Goal: Transaction & Acquisition: Download file/media

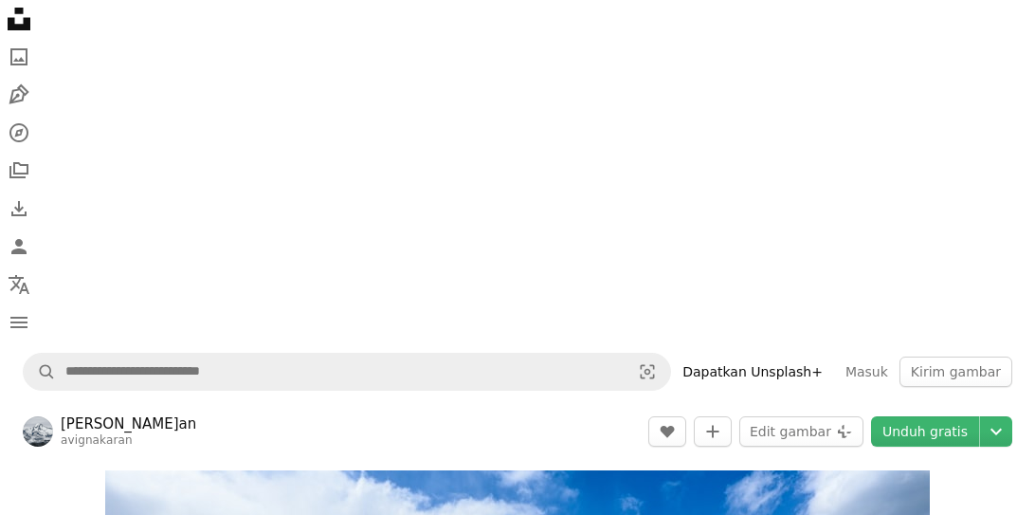
scroll to position [1797, 0]
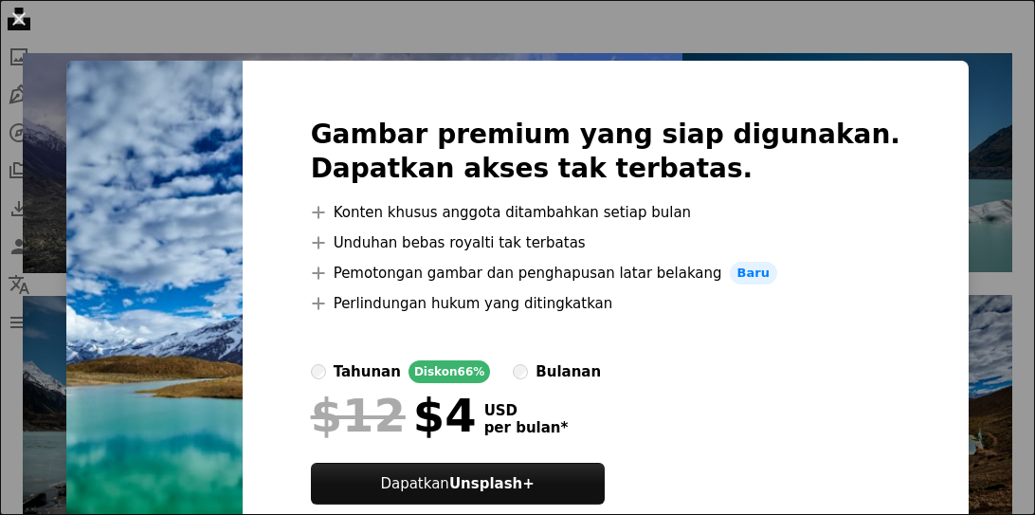
click at [243, 279] on img at bounding box center [154, 334] width 176 height 546
click at [211, 371] on img at bounding box center [154, 334] width 176 height 546
click at [229, 47] on div "An X shape Gambar premium yang siap digunakan. Dapatkan akses tak terbatas. A p…" at bounding box center [517, 257] width 1035 height 515
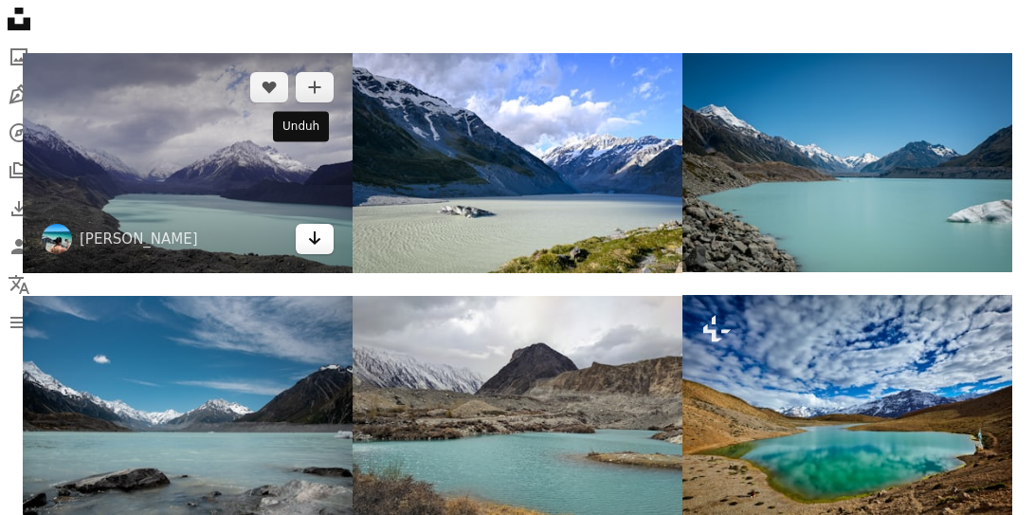
click at [307, 226] on icon "Arrow pointing down" at bounding box center [314, 237] width 15 height 23
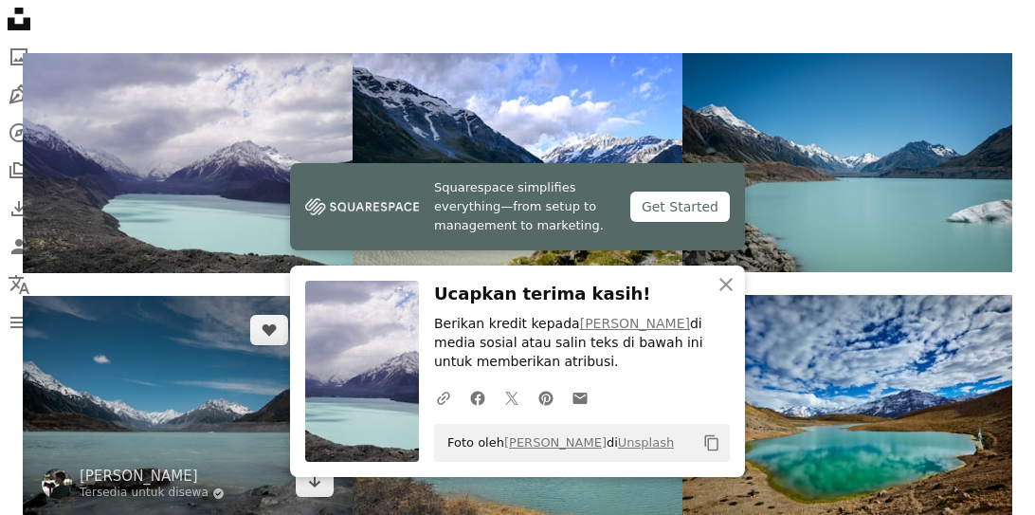
click at [225, 386] on img at bounding box center [188, 406] width 330 height 220
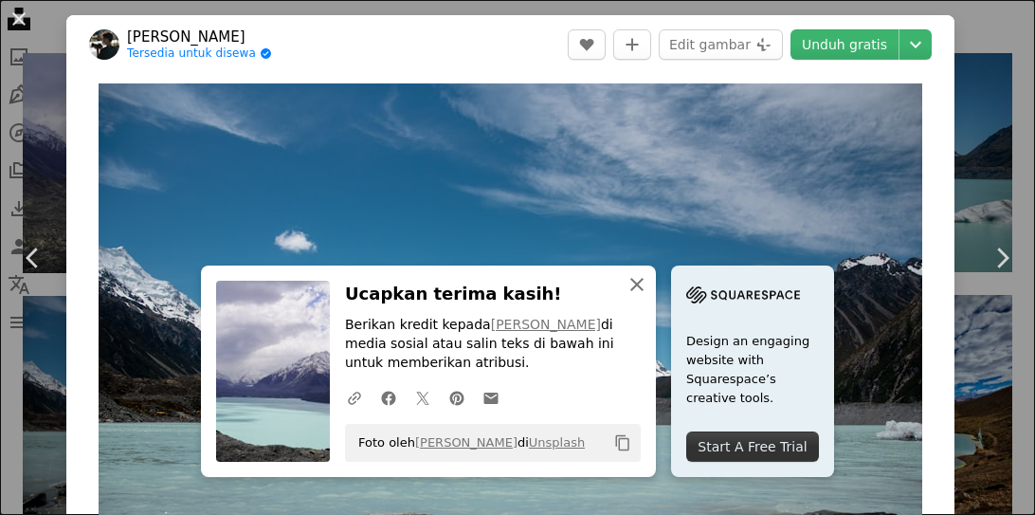
click at [642, 282] on icon "An X shape" at bounding box center [636, 284] width 23 height 23
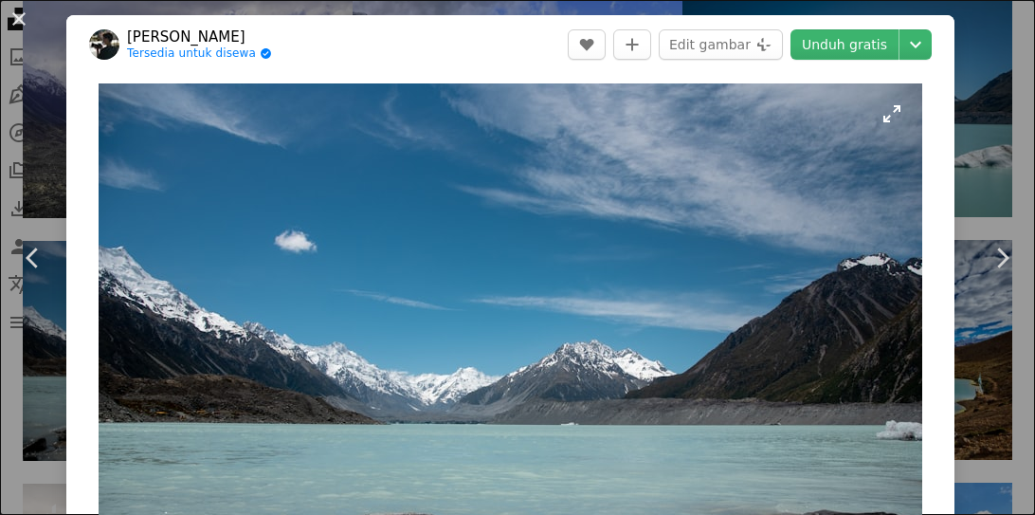
scroll to position [1857, 0]
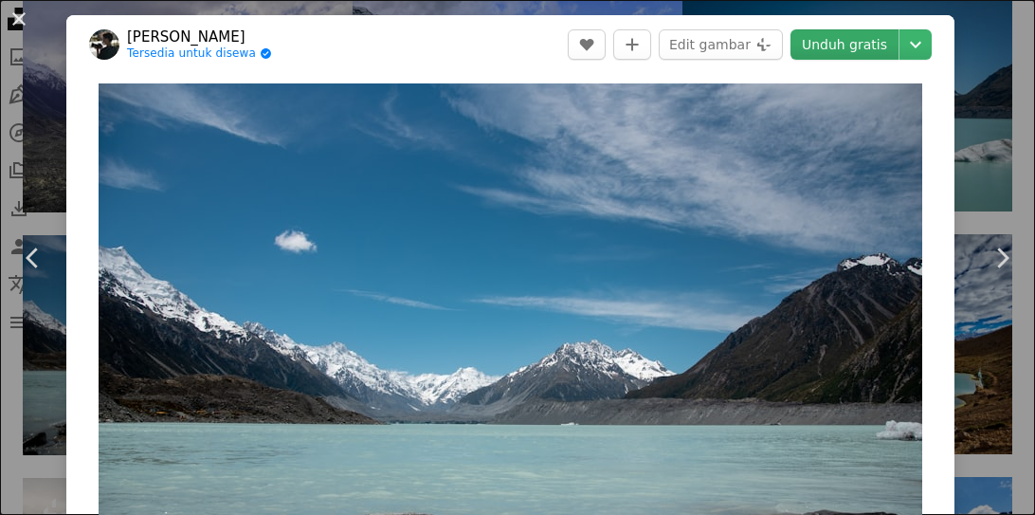
click at [896, 40] on link "Unduh gratis" at bounding box center [844, 44] width 108 height 30
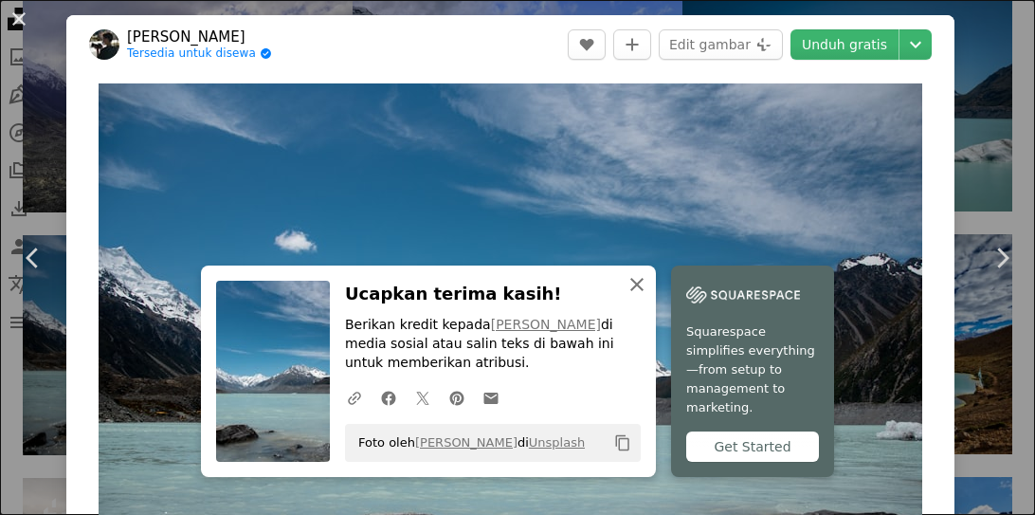
click at [638, 286] on icon "button" at bounding box center [636, 284] width 13 height 13
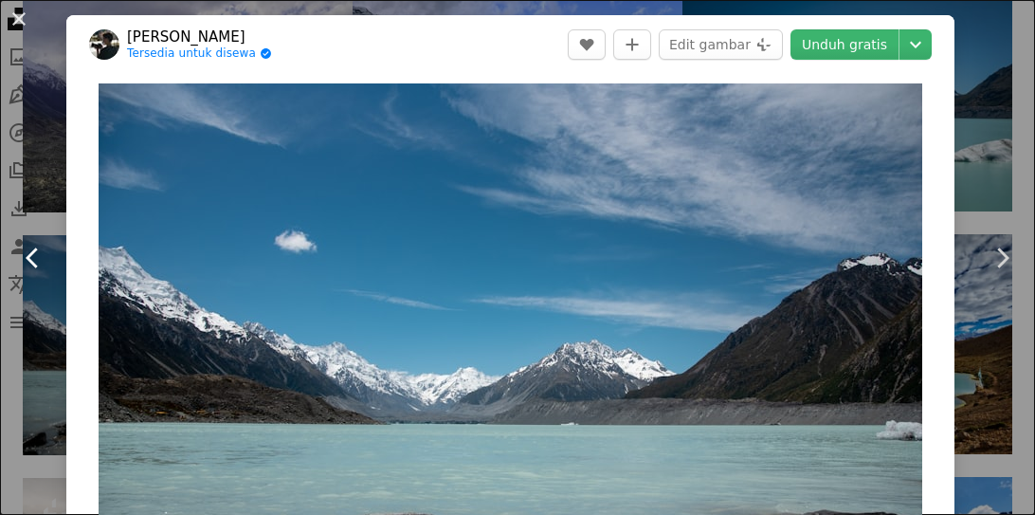
click at [33, 189] on link "Chevron left" at bounding box center [33, 258] width 66 height 182
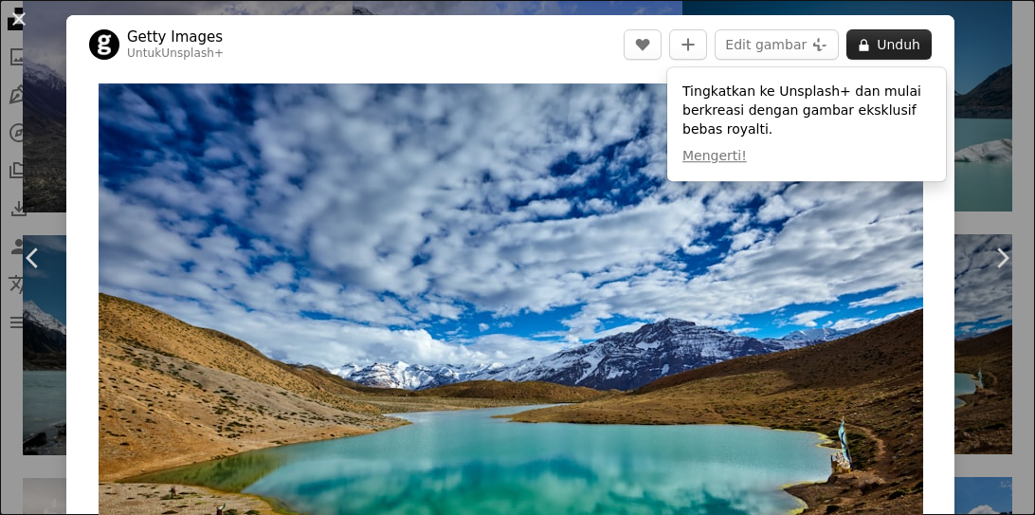
click at [909, 44] on button "A lock Unduh" at bounding box center [888, 44] width 85 height 30
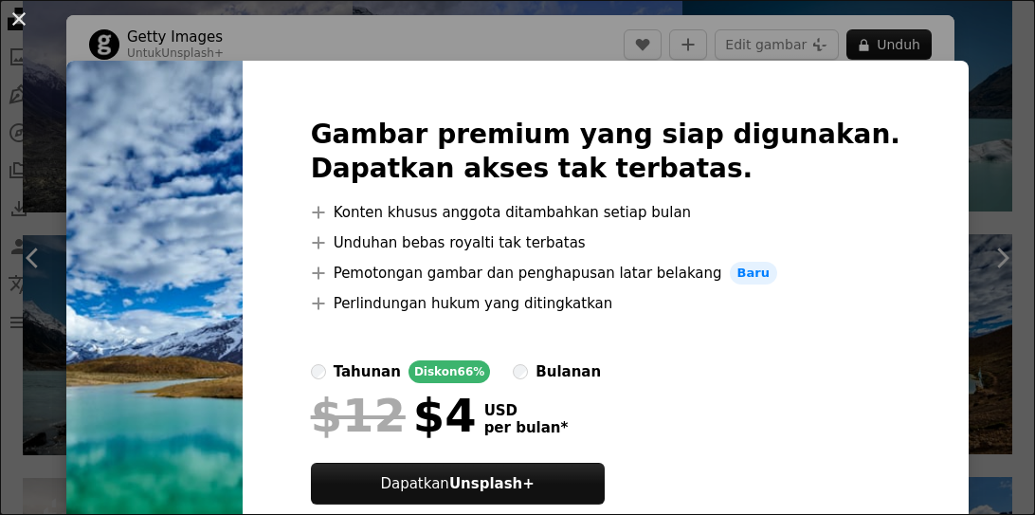
click at [158, 339] on img at bounding box center [154, 334] width 176 height 546
